Goal: Task Accomplishment & Management: Complete application form

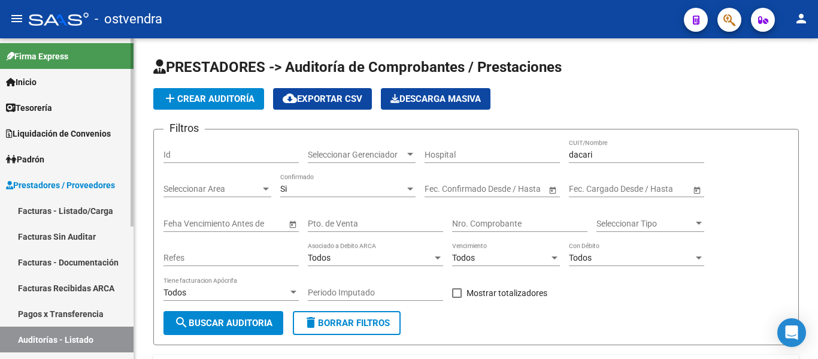
scroll to position [152, 0]
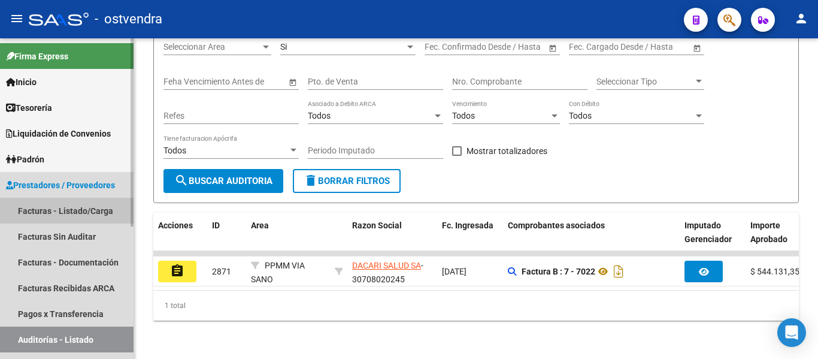
click at [77, 216] on link "Facturas - Listado/Carga" at bounding box center [67, 211] width 134 height 26
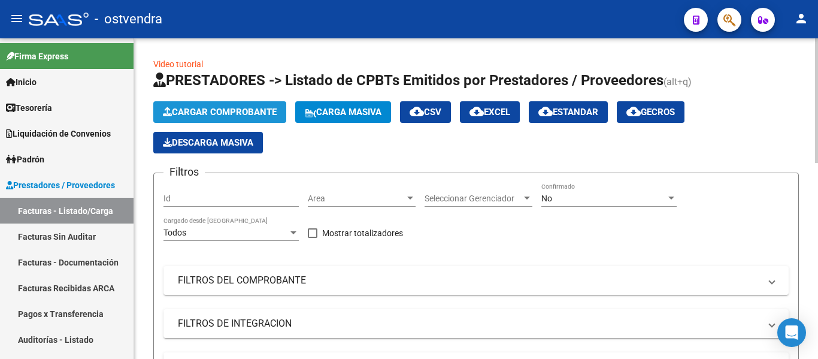
click at [190, 111] on span "Cargar Comprobante" at bounding box center [220, 112] width 114 height 11
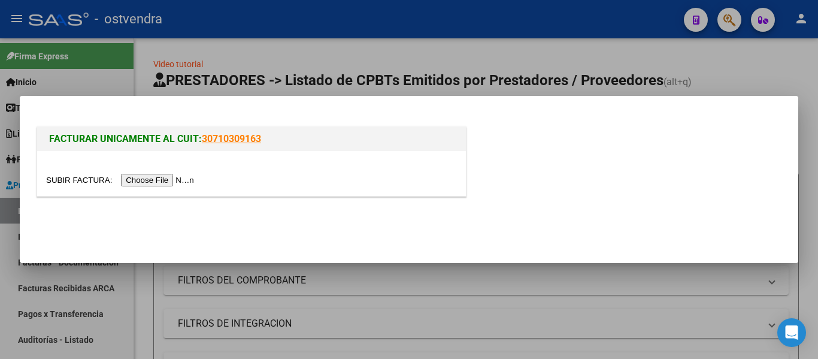
click at [176, 181] on input "file" at bounding box center [122, 180] width 152 height 13
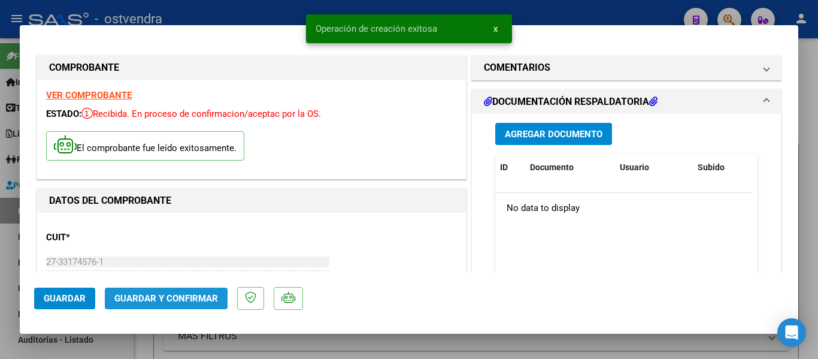
click at [123, 300] on span "Guardar y Confirmar" at bounding box center [166, 298] width 104 height 11
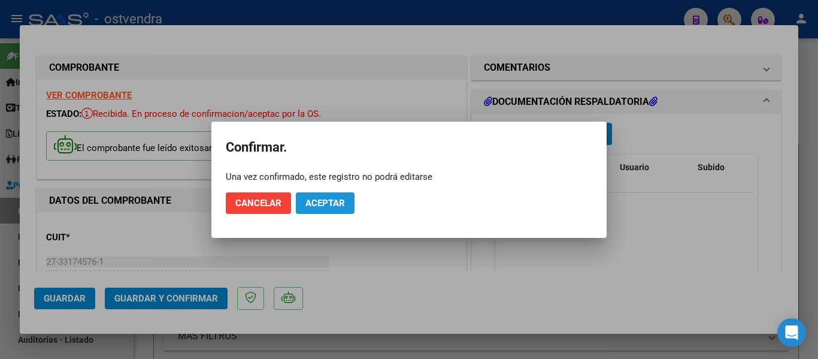
click at [335, 211] on button "Aceptar" at bounding box center [325, 203] width 59 height 22
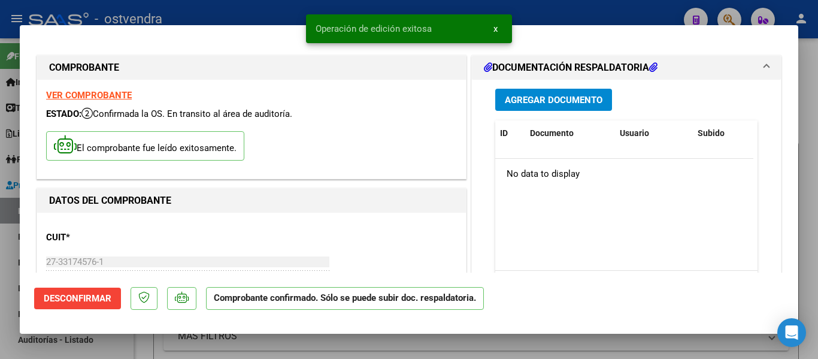
click at [8, 322] on div at bounding box center [409, 179] width 818 height 359
type input "$ 0,00"
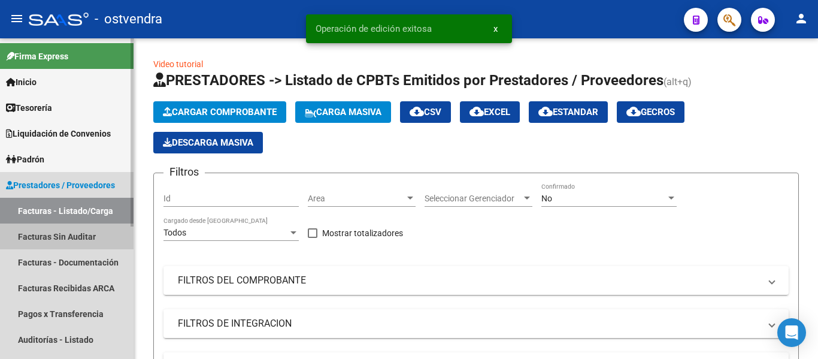
click at [16, 247] on link "Facturas Sin Auditar" at bounding box center [67, 236] width 134 height 26
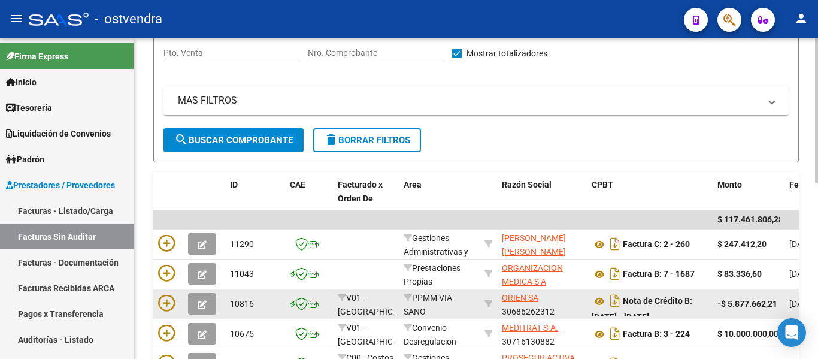
scroll to position [137, 0]
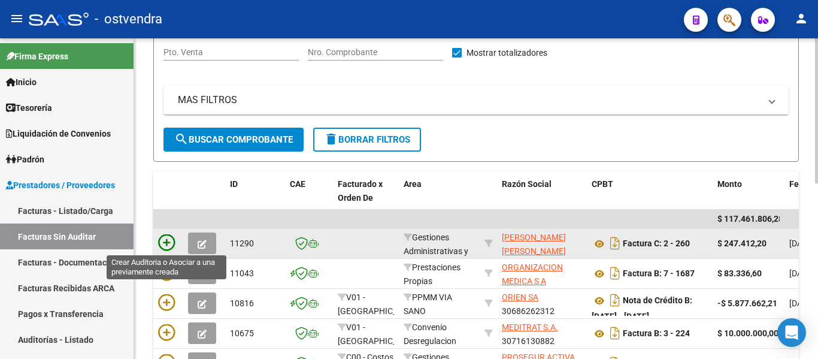
click at [161, 242] on icon at bounding box center [166, 242] width 17 height 17
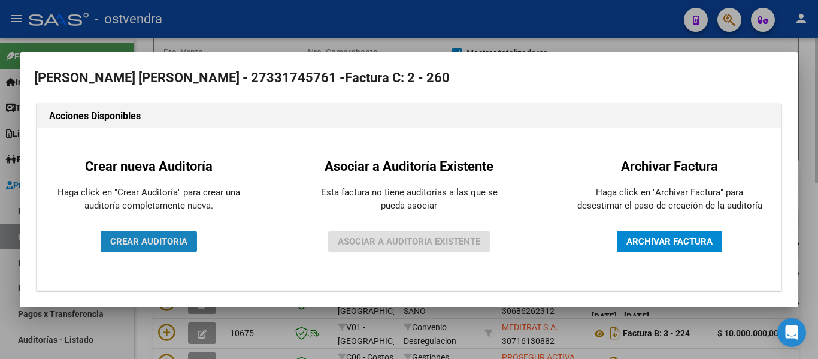
click at [161, 242] on span "CREAR AUDITORIA" at bounding box center [148, 241] width 77 height 11
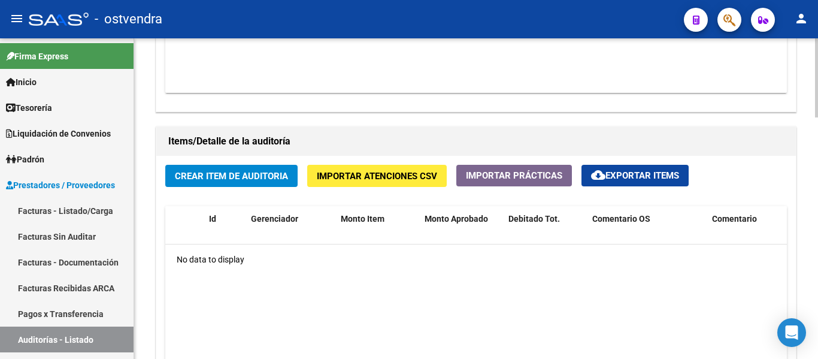
scroll to position [777, 0]
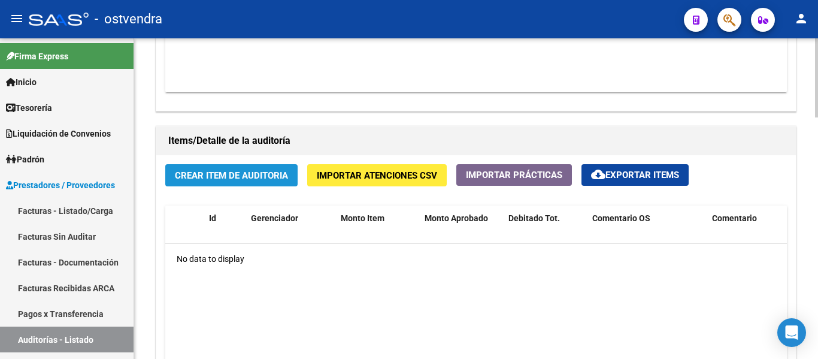
click at [218, 177] on span "Crear Item de Auditoria" at bounding box center [231, 175] width 113 height 11
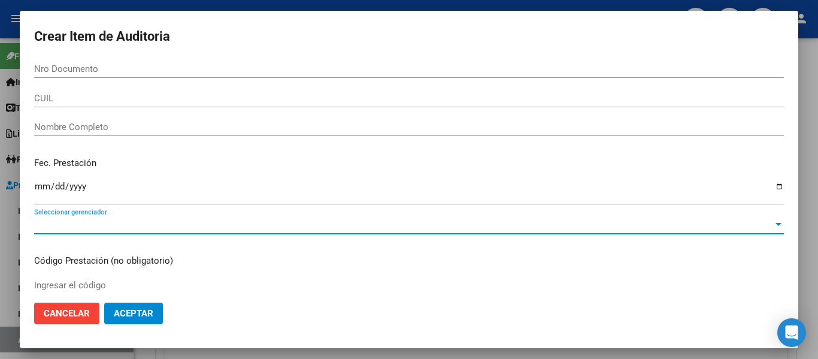
click at [138, 219] on span "Seleccionar gerenciador" at bounding box center [403, 224] width 739 height 11
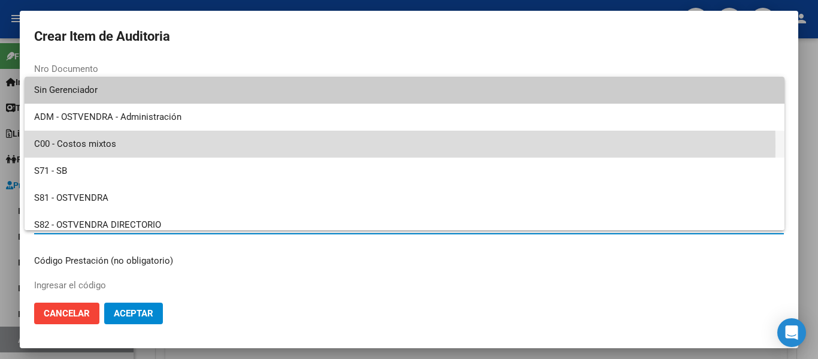
click at [107, 146] on span "C00 - Costos mixtos" at bounding box center [404, 144] width 741 height 27
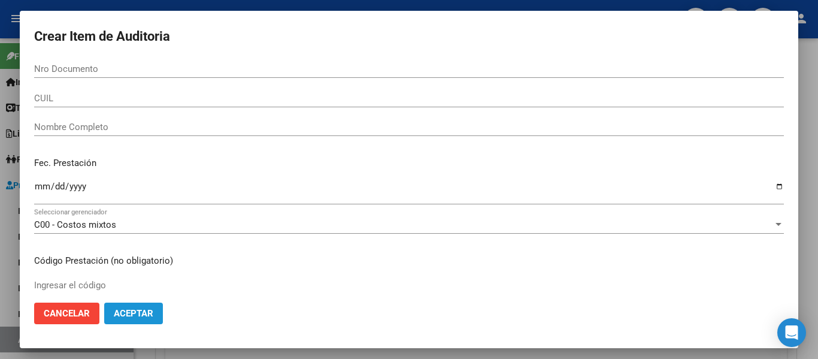
click at [138, 310] on span "Aceptar" at bounding box center [134, 313] width 40 height 11
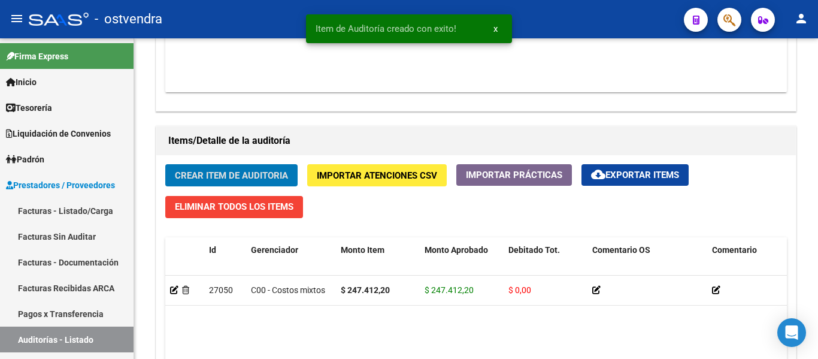
scroll to position [1012, 0]
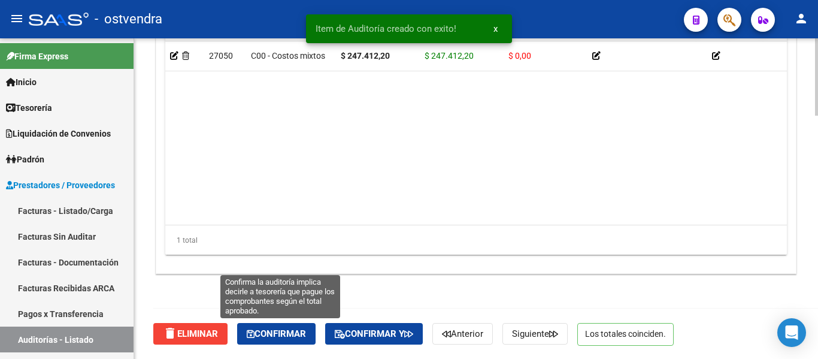
click at [267, 329] on span "Confirmar" at bounding box center [276, 333] width 59 height 11
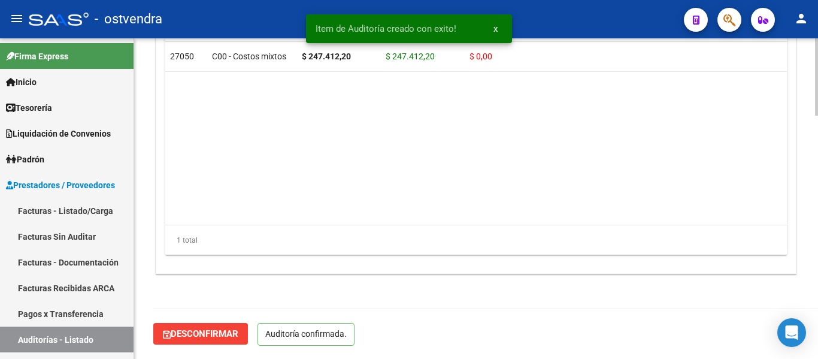
scroll to position [876, 0]
click at [269, 138] on datatable-body "27050 C00 - Costos mixtos $ 247.412,20 $ 247.412,20 $ 0,00 [PERSON_NAME] [DATE]" at bounding box center [476, 133] width 622 height 183
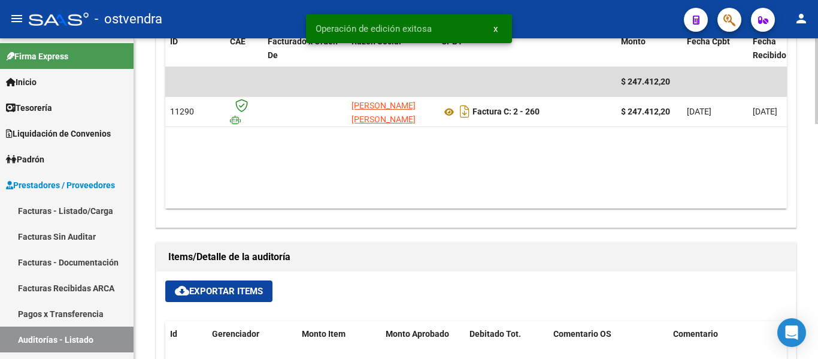
scroll to position [558, 0]
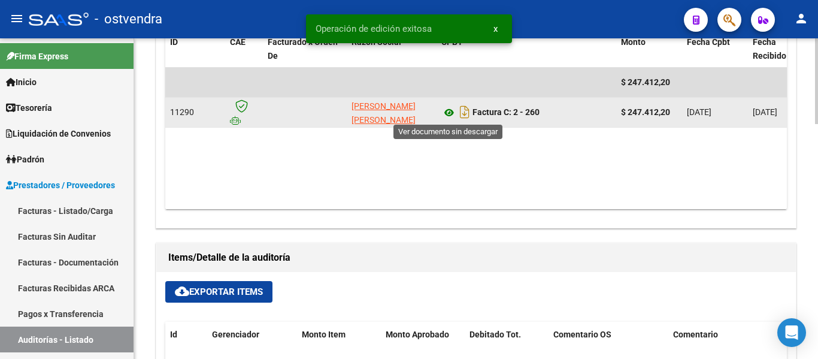
click at [444, 111] on icon at bounding box center [449, 112] width 16 height 14
